Goal: Book appointment/travel/reservation

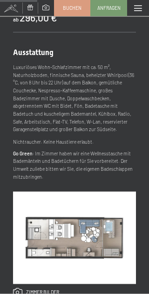
scroll to position [226, 0]
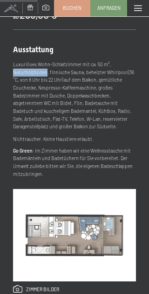
click at [124, 57] on div "Ausstattung Luxuriöses Wohn-Schlafzimmer mit ca. 50 m², Naturholzboden, finnisc…" at bounding box center [74, 111] width 123 height 133
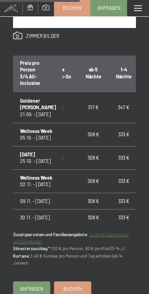
scroll to position [0, 26]
click at [122, 123] on td "333 €" at bounding box center [124, 134] width 30 height 23
click at [127, 123] on td "333 €" at bounding box center [124, 134] width 30 height 23
click at [131, 123] on td "333 €" at bounding box center [124, 134] width 30 height 23
click at [83, 283] on link "Buchen" at bounding box center [73, 289] width 36 height 14
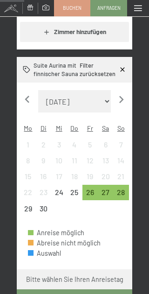
scroll to position [214, 0]
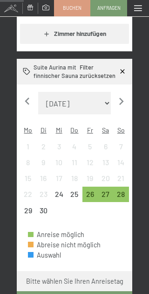
click at [127, 95] on icon "button" at bounding box center [121, 101] width 14 height 14
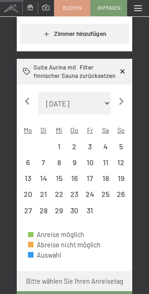
select select "2025-10-01"
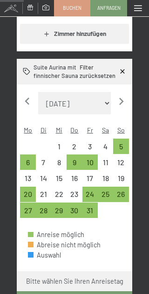
click at [37, 170] on div "14" at bounding box center [43, 177] width 15 height 15
select select "2025-10-01"
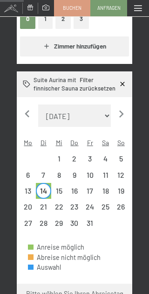
click at [61, 187] on div "15" at bounding box center [59, 194] width 14 height 14
select select "2025-10-01"
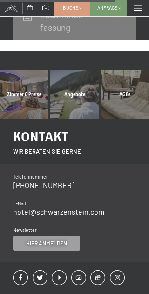
scroll to position [878, 0]
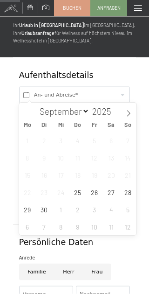
scroll to position [21, 0]
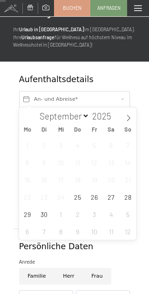
click at [128, 122] on span at bounding box center [129, 115] width 16 height 16
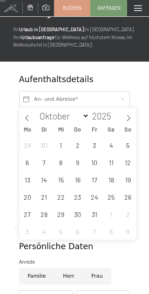
click at [131, 116] on icon at bounding box center [129, 118] width 7 height 7
select select "10"
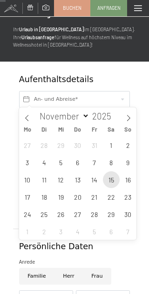
click at [114, 179] on span "15" at bounding box center [111, 179] width 17 height 17
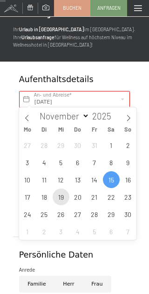
click at [63, 191] on span "19" at bounding box center [61, 197] width 17 height 17
type input "Sa. 15.11.2025 - Mi. 19.11.2025"
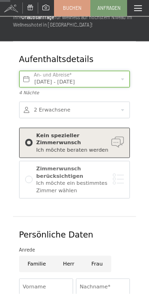
scroll to position [42, 0]
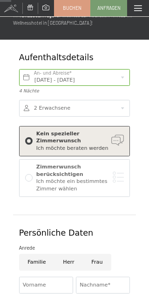
click at [33, 177] on div "Zimmerwunsch berücksichtigen Ich möchte ein bestimmtes Zimmer wählen" at bounding box center [74, 177] width 99 height 29
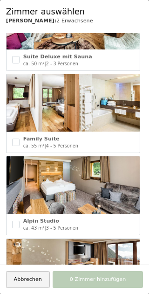
scroll to position [461, 0]
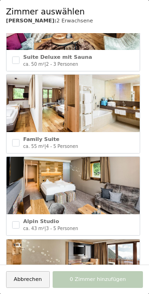
click at [96, 182] on img at bounding box center [73, 185] width 133 height 57
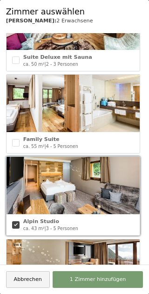
click at [15, 224] on input "checkbox" at bounding box center [15, 224] width 7 height 7
checkbox input "false"
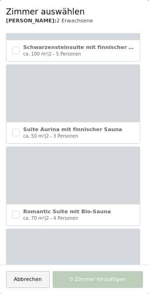
scroll to position [52, 0]
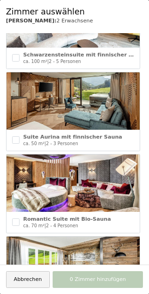
click at [21, 136] on div "Suite Aurina mit finnischer Sauna ca. 50 m² | 2 - 3 Personen" at bounding box center [73, 140] width 133 height 21
checkbox input "true"
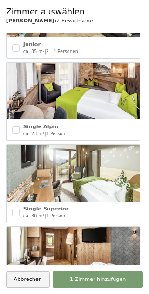
scroll to position [56, 0]
click at [112, 283] on button "1 Zimmer hinzufügen" at bounding box center [98, 279] width 91 height 17
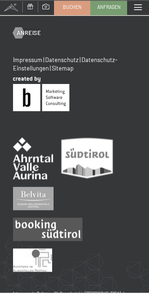
scroll to position [806, 0]
